Goal: Information Seeking & Learning: Learn about a topic

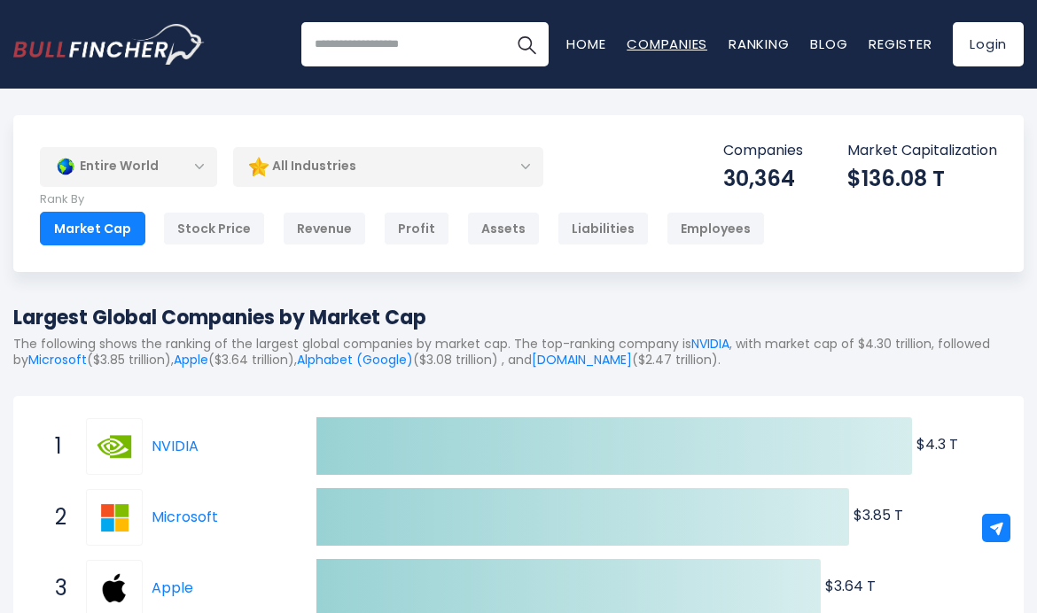
click at [660, 39] on link "Companies" at bounding box center [667, 44] width 81 height 19
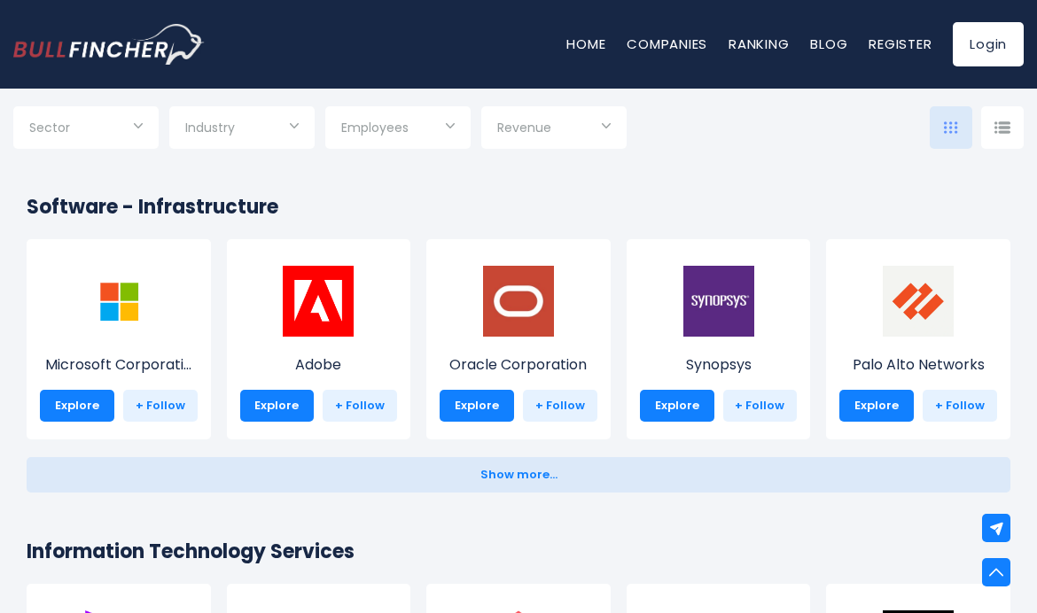
scroll to position [1514, 0]
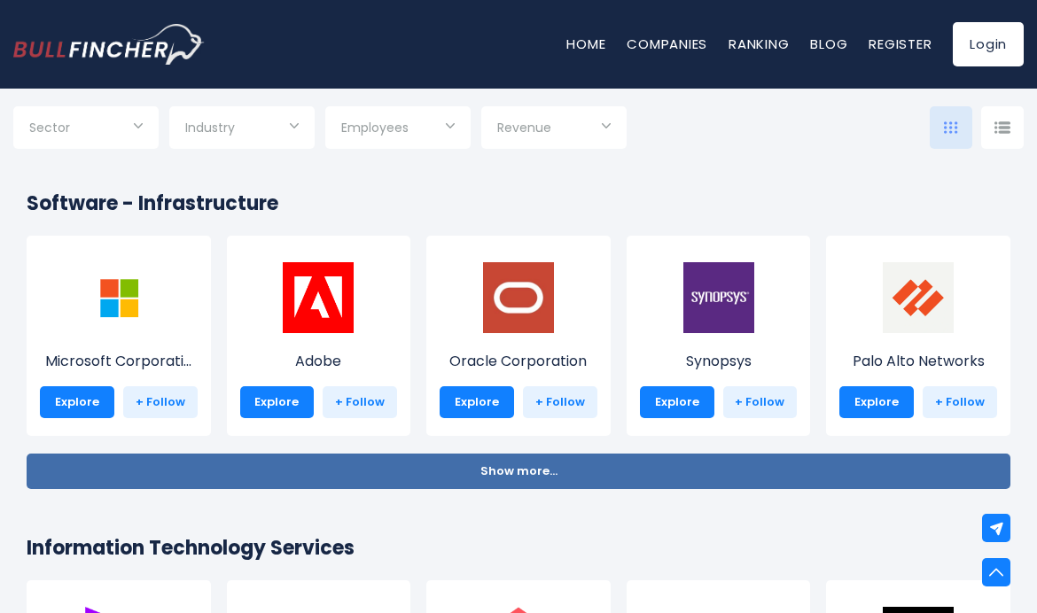
click at [437, 457] on button "Show more... Show less..." at bounding box center [519, 471] width 984 height 35
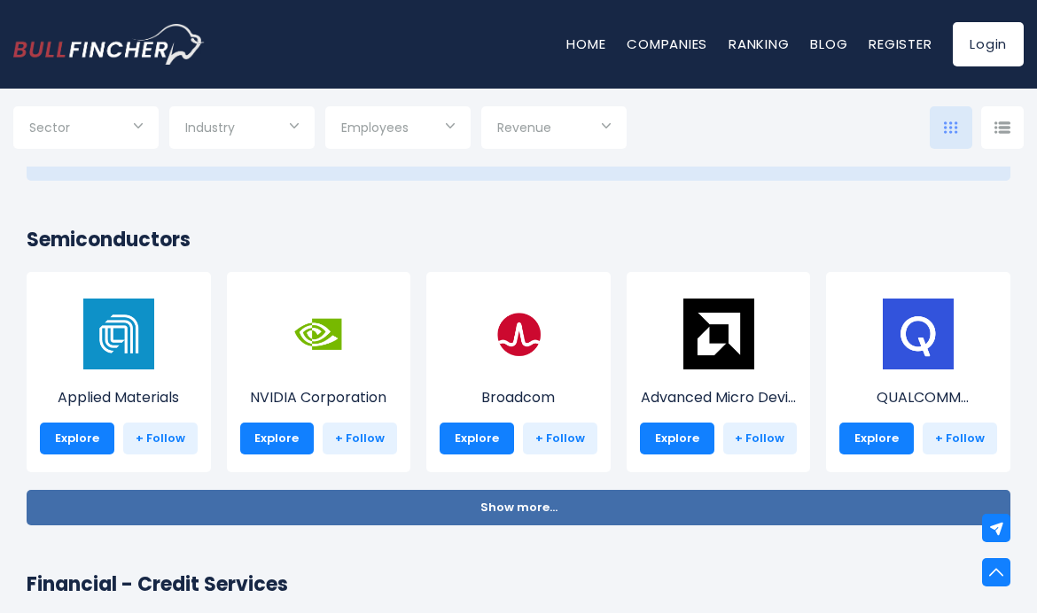
scroll to position [2640, 0]
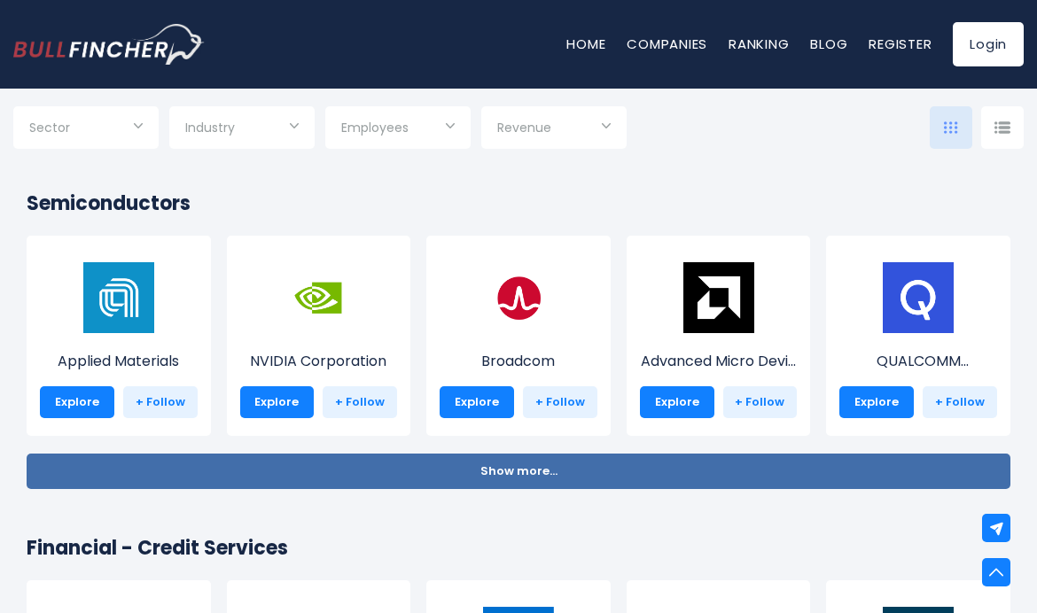
click at [437, 457] on button "Show more... Show less..." at bounding box center [519, 471] width 984 height 35
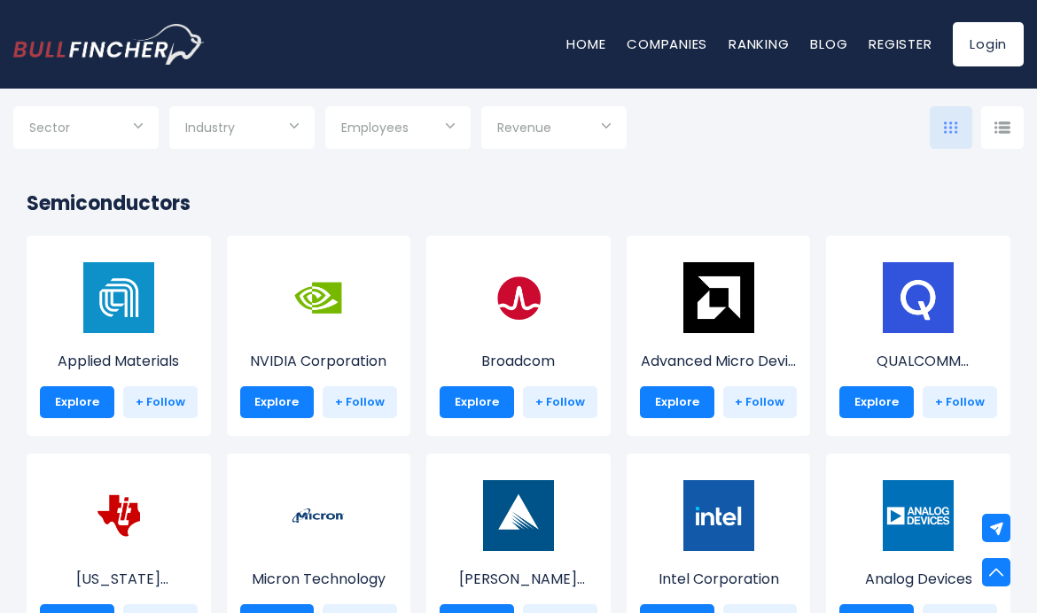
scroll to position [2774, 0]
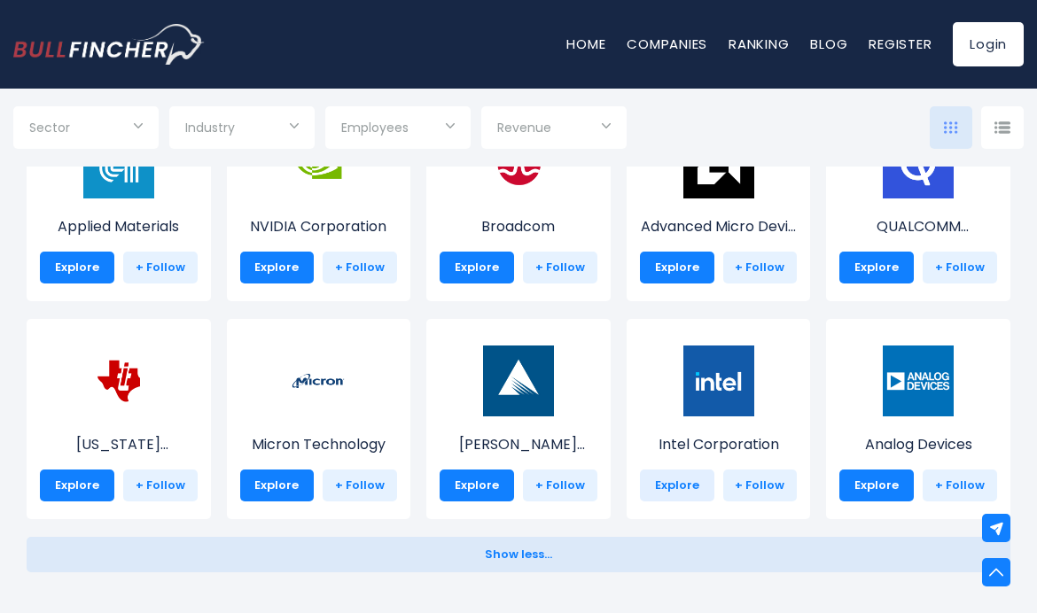
click at [696, 498] on link "Explore" at bounding box center [677, 486] width 74 height 32
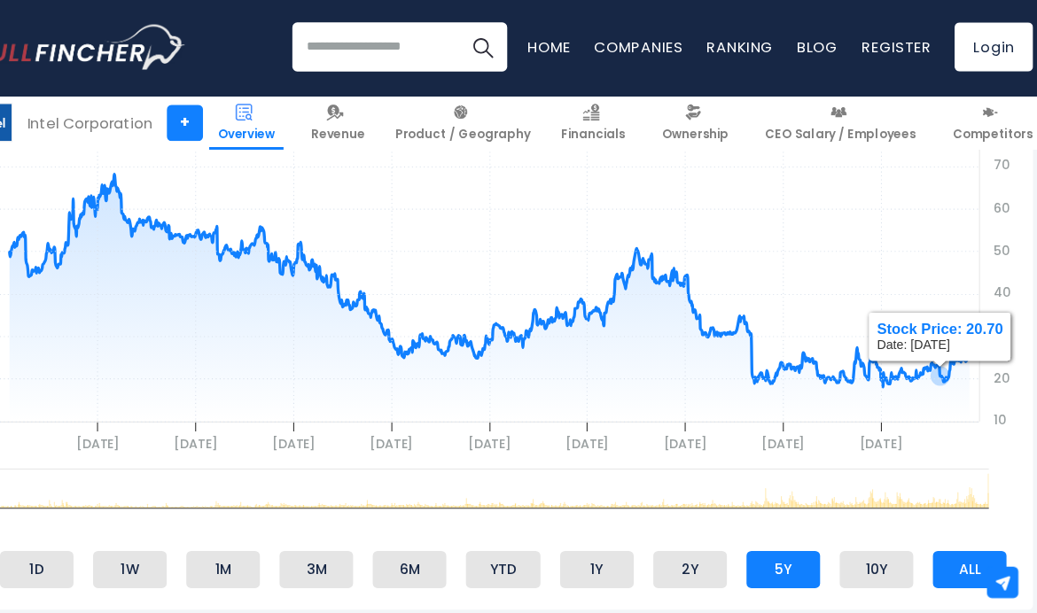
scroll to position [753, 0]
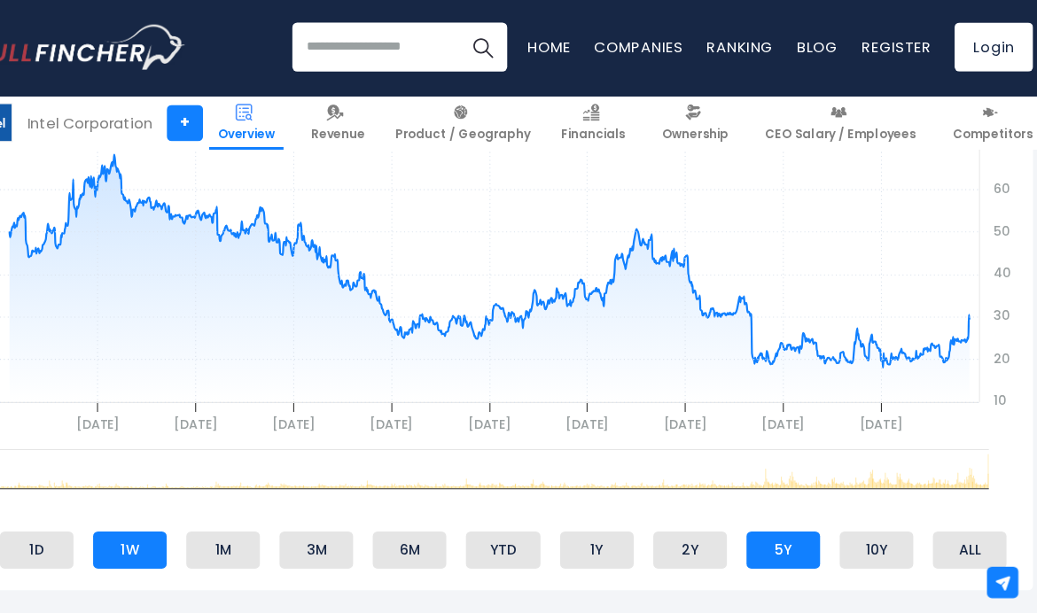
click at [175, 503] on li "1W" at bounding box center [208, 499] width 66 height 34
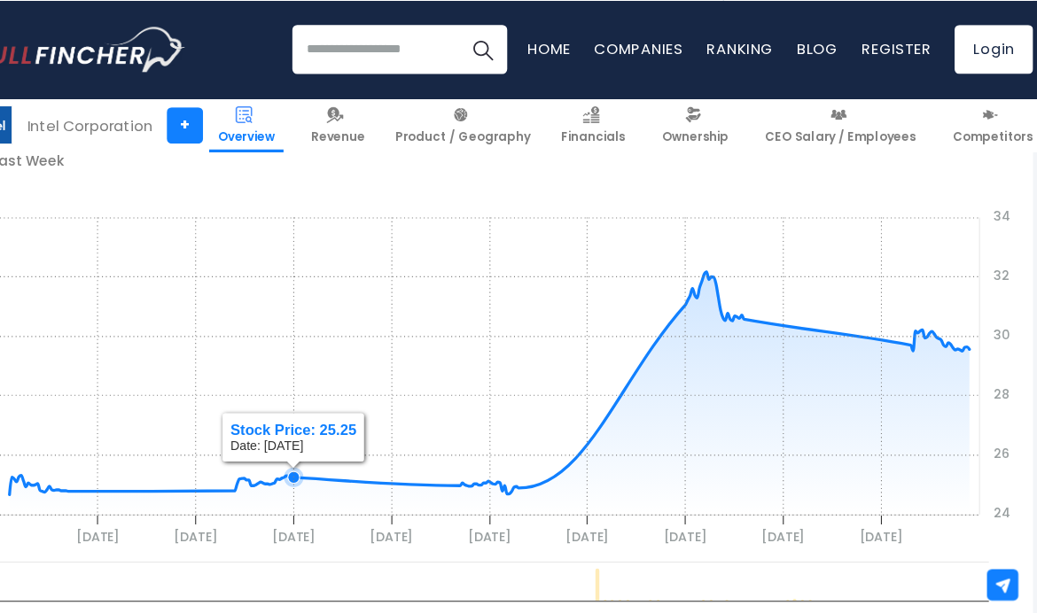
scroll to position [653, 0]
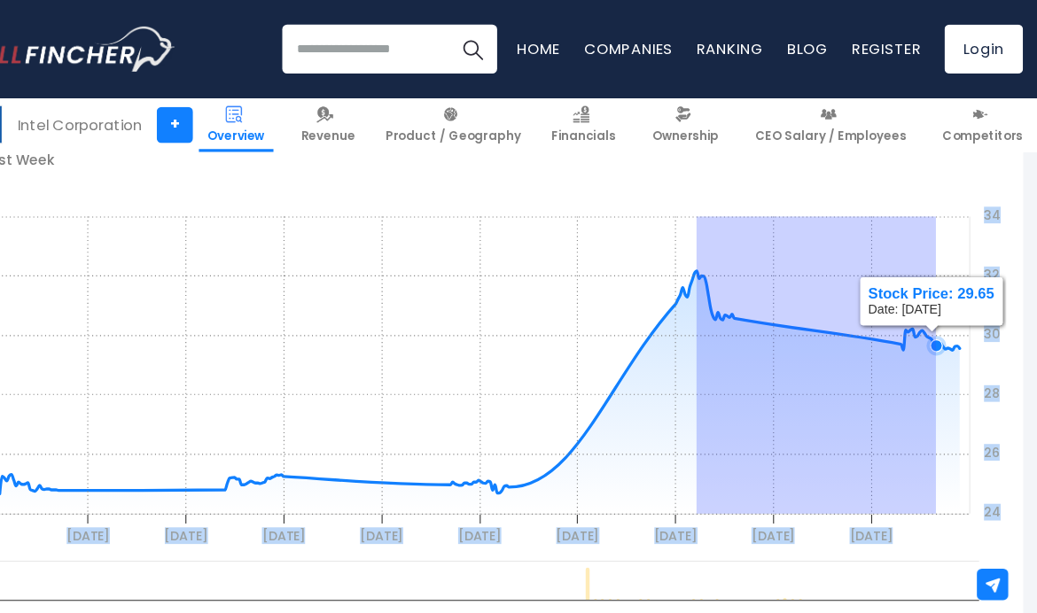
drag, startPoint x: 638, startPoint y: 298, endPoint x: 862, endPoint y: 322, distance: 224.6
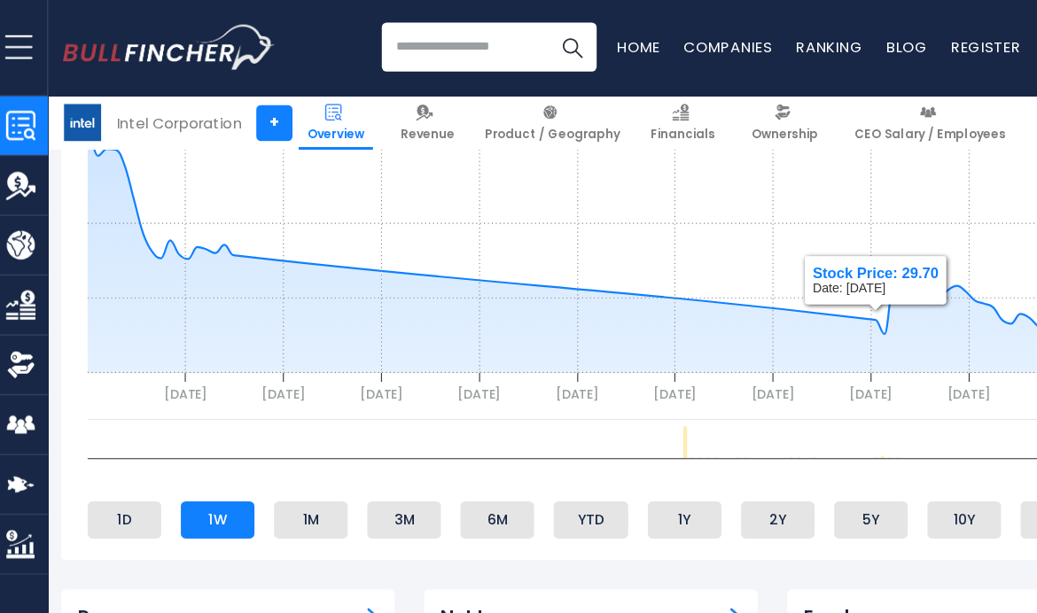
scroll to position [793, 2]
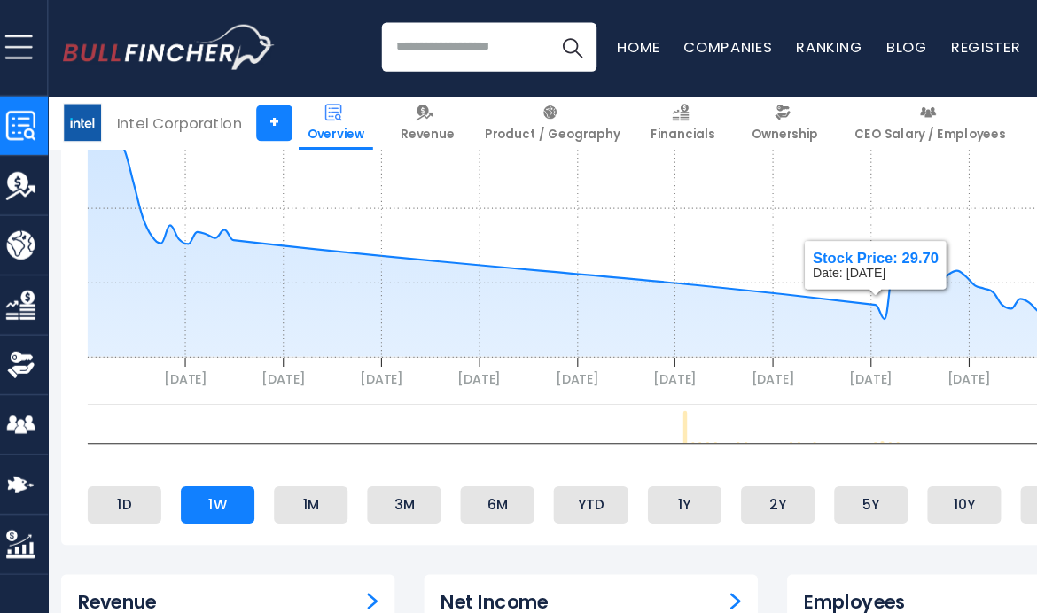
click at [192, 443] on li "1W" at bounding box center [206, 458] width 66 height 34
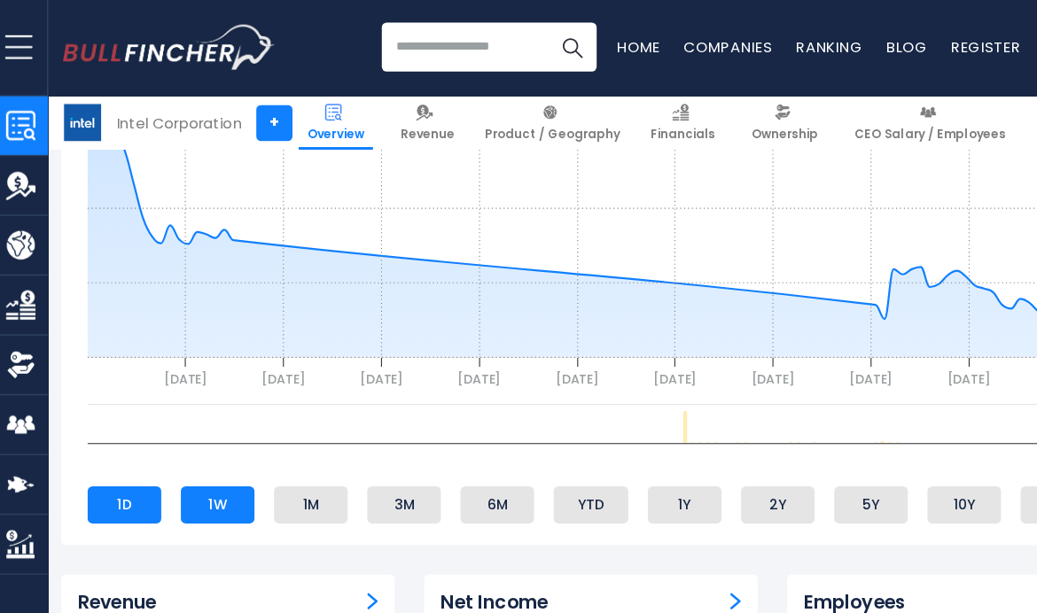
click at [140, 456] on li "1D" at bounding box center [122, 458] width 66 height 34
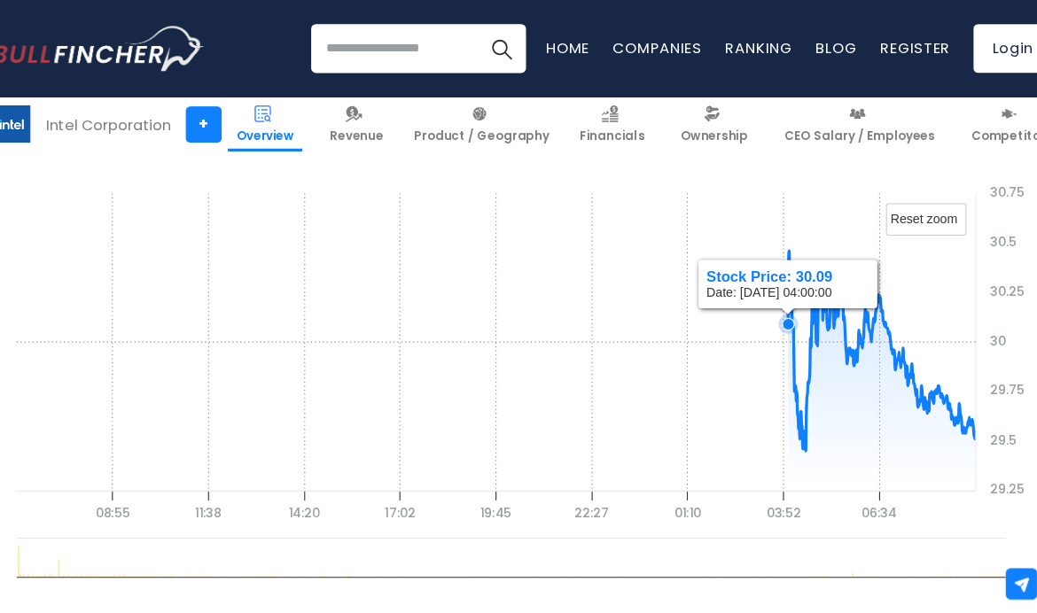
scroll to position [674, 8]
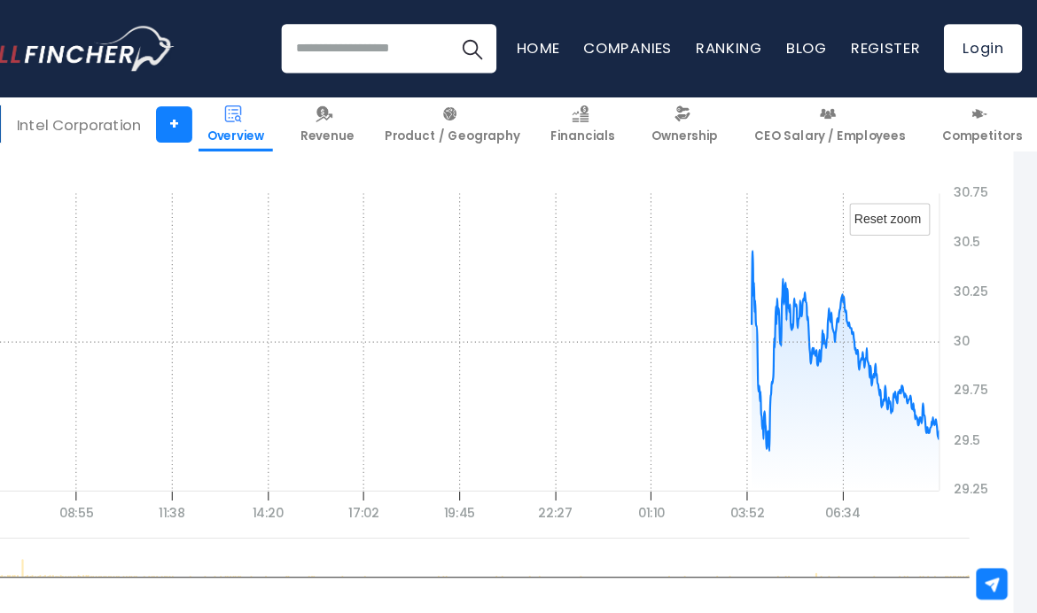
click at [135, 566] on ul "1D 1W 1M 3M 6M YTD 1Y 2Y 5Y 10Y ALL" at bounding box center [537, 578] width 927 height 43
click at [167, 569] on li "1W" at bounding box center [200, 578] width 66 height 34
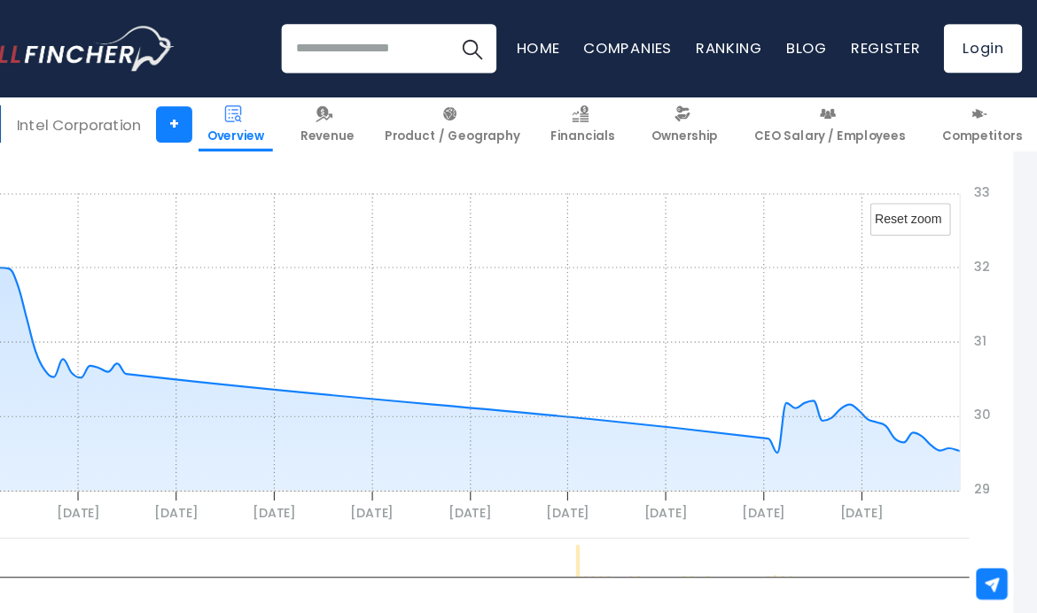
click at [251, 564] on li "1M" at bounding box center [284, 578] width 66 height 34
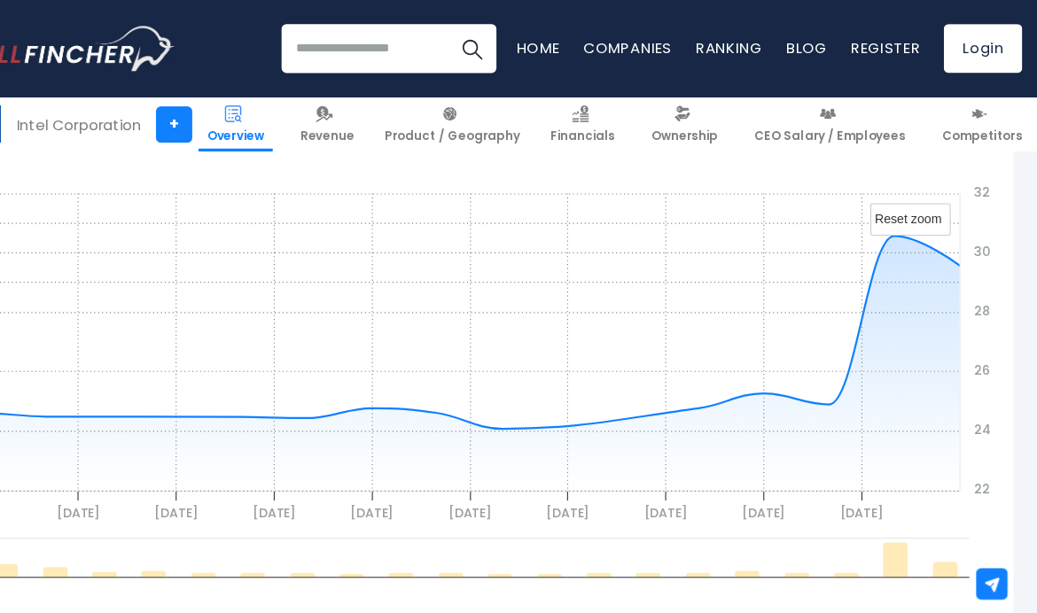
click at [167, 574] on li "1W" at bounding box center [200, 578] width 66 height 34
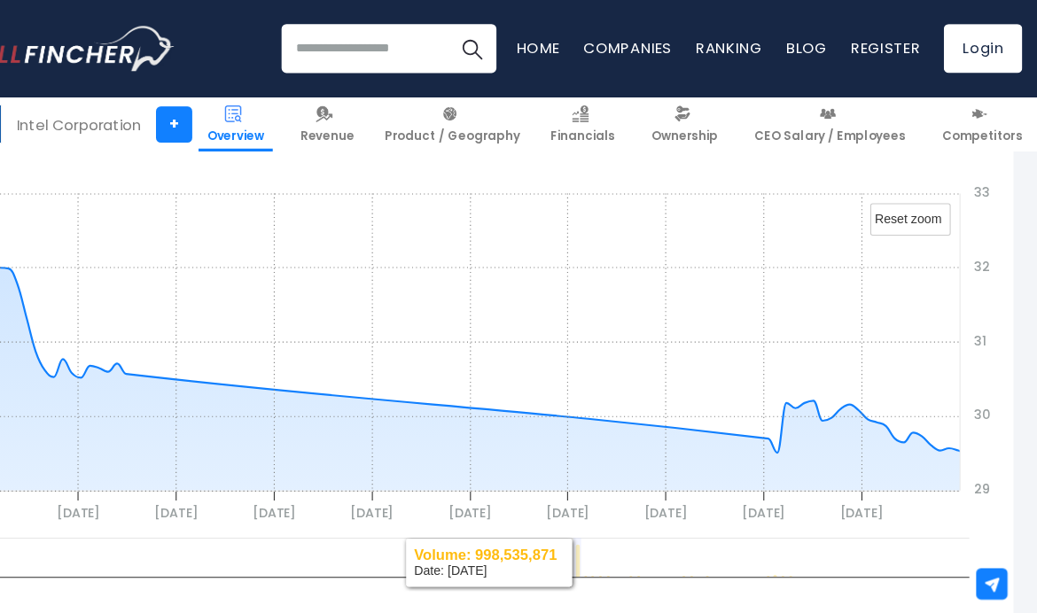
click at [620, 506] on icon at bounding box center [622, 507] width 4 height 29
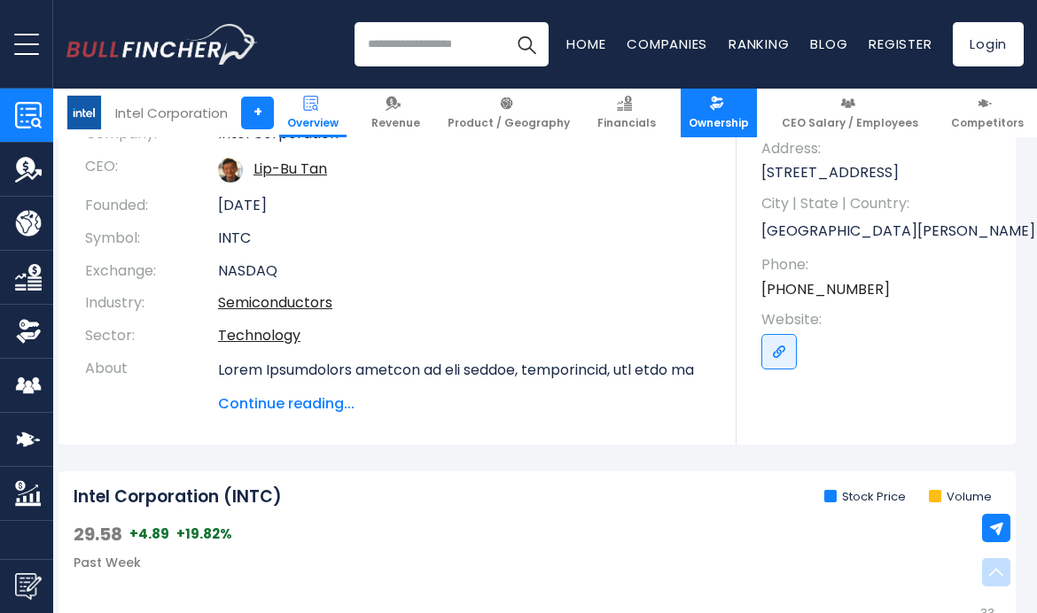
scroll to position [188, 8]
